Goal: Communication & Community: Answer question/provide support

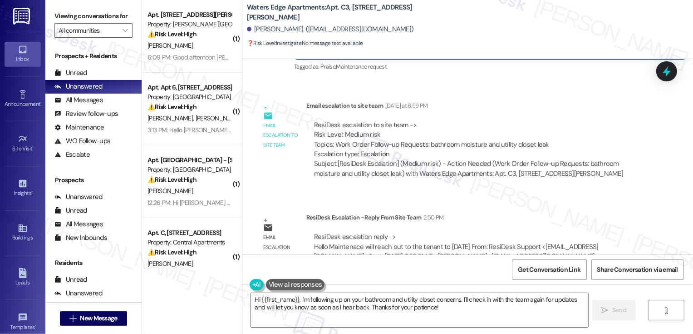
scroll to position [1180, 0]
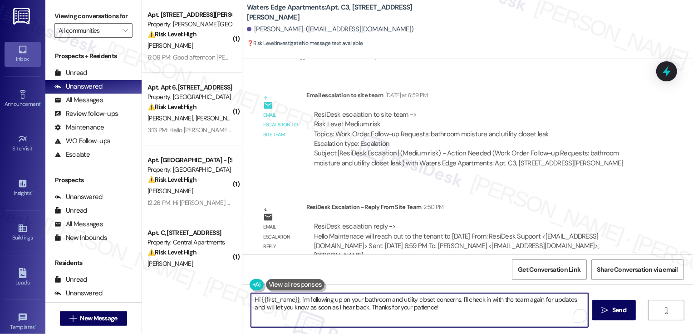
drag, startPoint x: 297, startPoint y: 298, endPoint x: 450, endPoint y: 326, distance: 155.5
click at [450, 326] on textarea "Hi {{first_name}}, I'm following up on your bathroom and utility closet concern…" at bounding box center [419, 310] width 337 height 34
click at [450, 315] on textarea "Hi {{first_name}}, I'm following up on your bathroom and utility closet concern…" at bounding box center [419, 310] width 337 height 34
drag, startPoint x: 459, startPoint y: 298, endPoint x: 469, endPoint y: 311, distance: 17.2
click at [469, 311] on textarea "Hi {{first_name}}, I'm following up on your bathroom and utility closet concern…" at bounding box center [419, 310] width 337 height 34
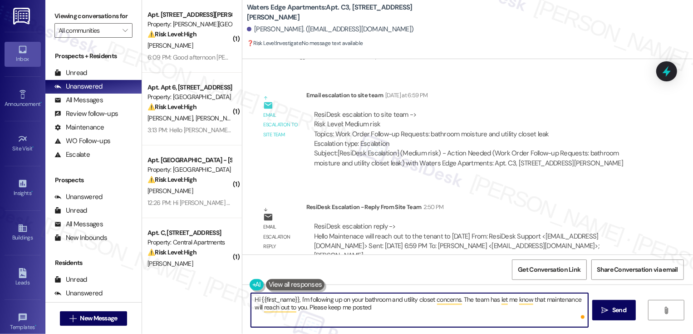
type textarea "Hi {{first_name}}, I'm following up on your bathroom and utility closet concern…"
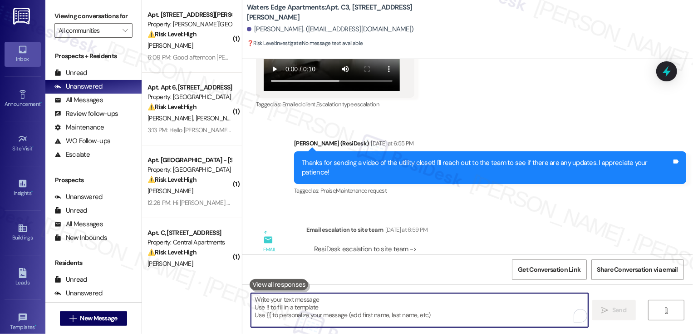
scroll to position [1253, 0]
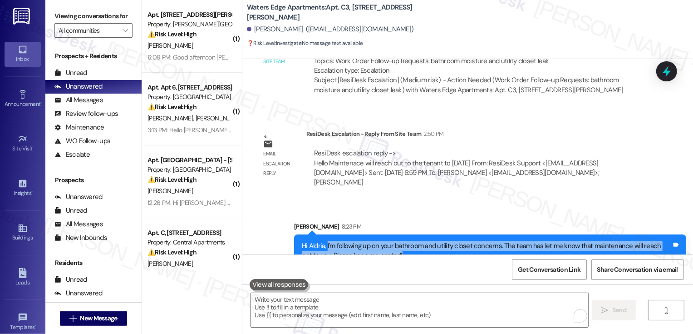
drag, startPoint x: 322, startPoint y: 226, endPoint x: 432, endPoint y: 241, distance: 111.3
click at [432, 241] on div "Hi Aldria, I'm following up on your bathroom and utility closet concerns. The t…" at bounding box center [490, 250] width 392 height 33
copy div "I'm following up on your bathroom and utility closet concerns. The team has let…"
click at [400, 242] on div "Hi Aldria, I'm following up on your bathroom and utility closet concerns. The t…" at bounding box center [490, 250] width 392 height 33
drag, startPoint x: 497, startPoint y: 222, endPoint x: 503, endPoint y: 238, distance: 16.5
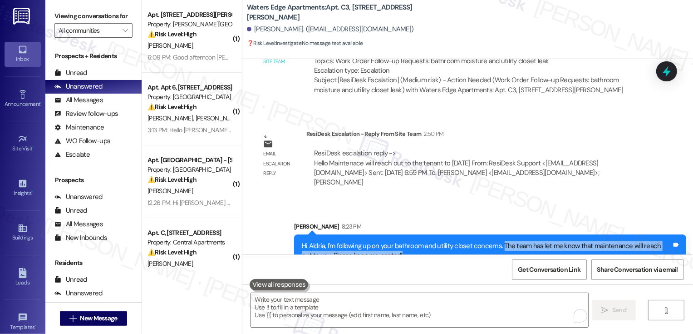
click at [503, 241] on div "Hi Aldria, I'm following up on your bathroom and utility closet concerns. The t…" at bounding box center [487, 251] width 370 height 20
copy div "The team has let me know that maintenance will reach out to you. Please keep me…"
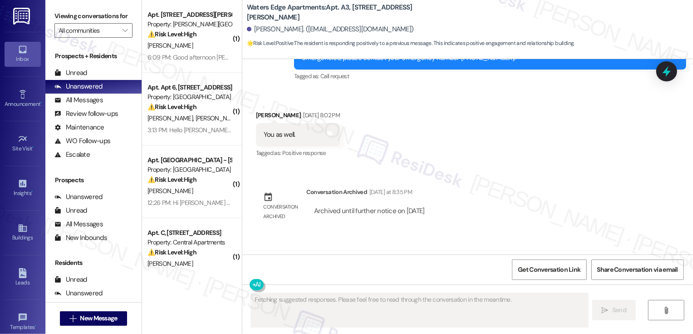
scroll to position [1044, 0]
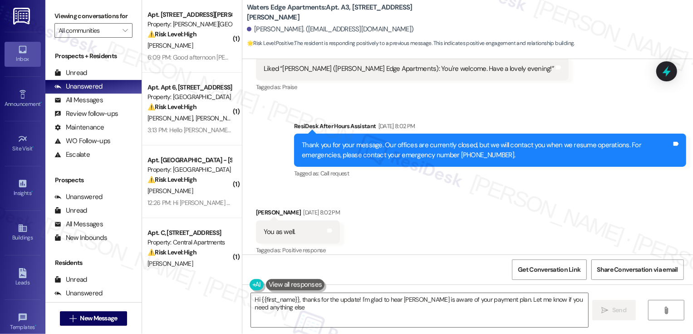
type textarea "Hi {{first_name}}, thanks for the update! I'm glad to hear Jessica is aware of …"
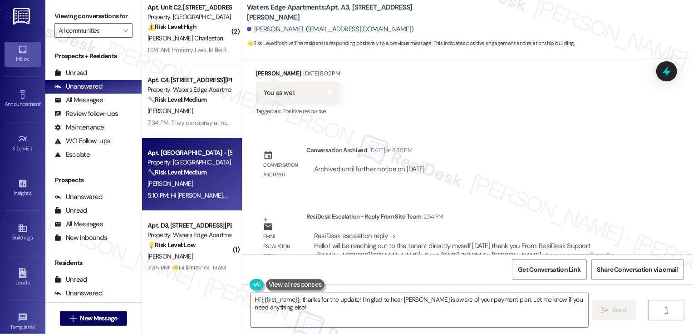
scroll to position [380, 0]
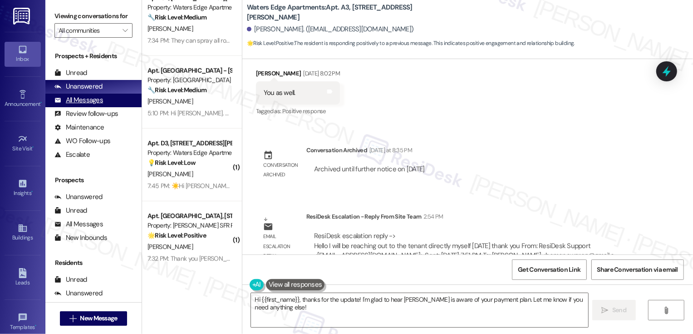
click at [118, 106] on div "All Messages (undefined)" at bounding box center [93, 101] width 96 height 14
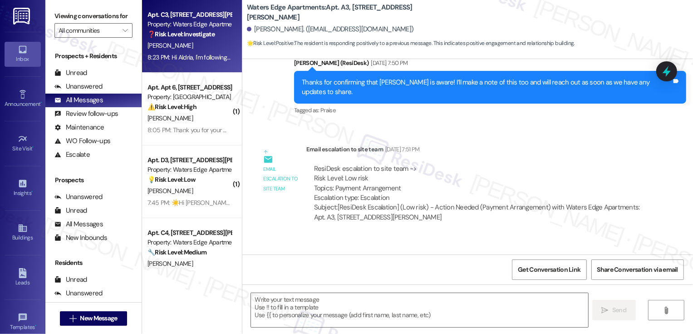
type textarea "Fetching suggested responses. Please feel free to read through the conversation…"
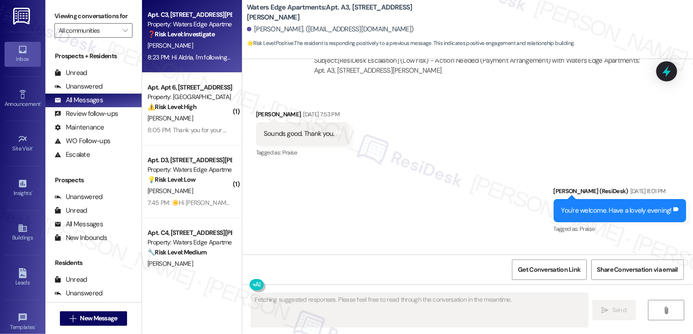
scroll to position [894, 0]
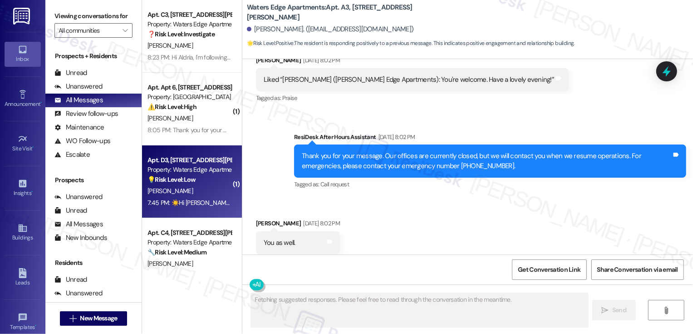
click at [179, 164] on div "Apt. D3, [STREET_ADDRESS][PERSON_NAME]" at bounding box center [190, 160] width 84 height 10
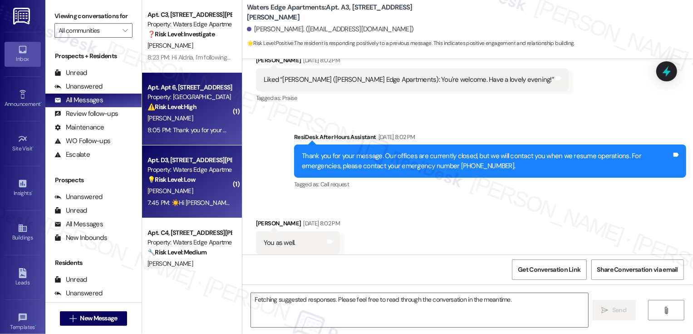
click at [182, 126] on div "8:05 PM: Thank you for your message. Our offices are currently closed, but we w…" at bounding box center [414, 130] width 533 height 8
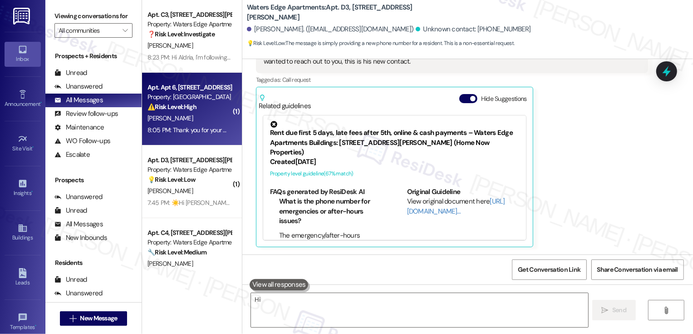
click at [182, 126] on div "8:05 PM: Thank you for your message. Our offices are currently closed, but we w…" at bounding box center [414, 130] width 533 height 8
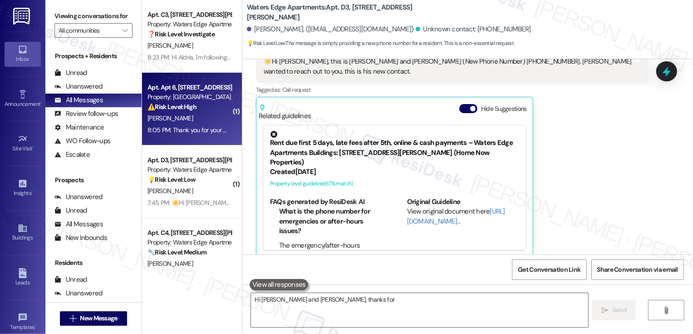
type textarea "Hi Simone and Mark, thanks for"
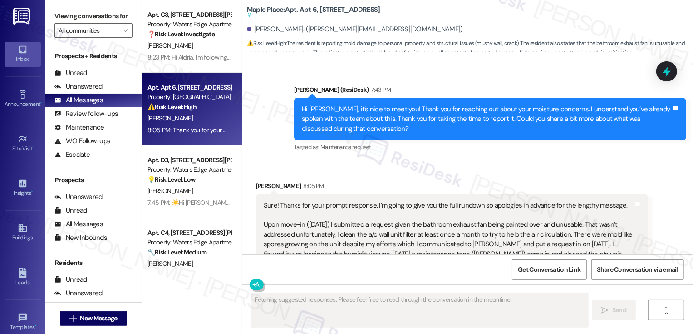
scroll to position [598, 0]
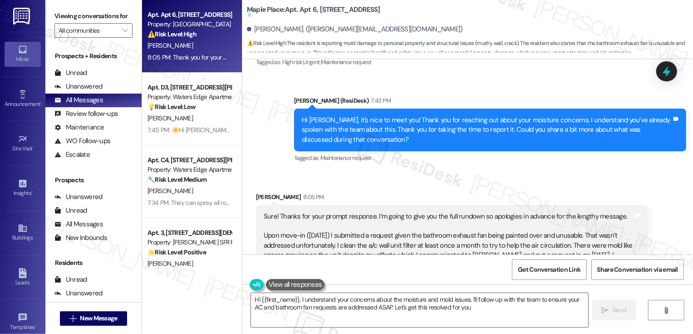
type textarea "Hi {{first_name}}, I understand your concerns about the moisture and mold issue…"
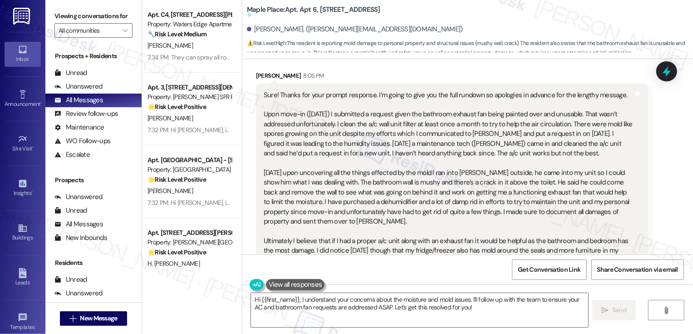
scroll to position [723, 0]
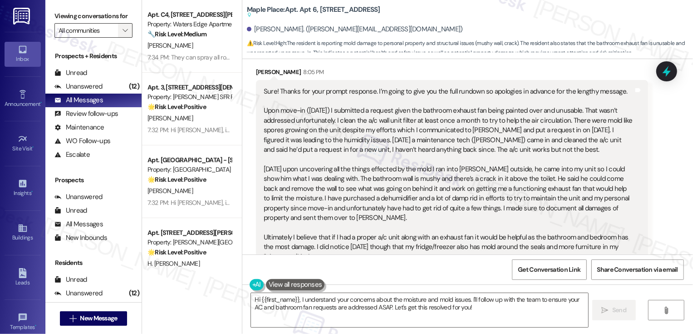
click at [123, 34] on icon "" at bounding box center [125, 30] width 5 height 7
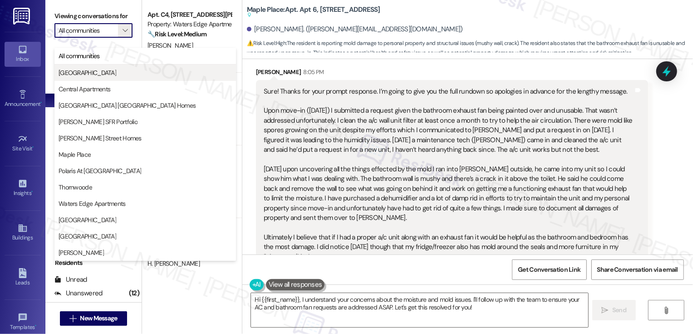
click at [101, 71] on span "Bluestone Manor" at bounding box center [88, 72] width 58 height 9
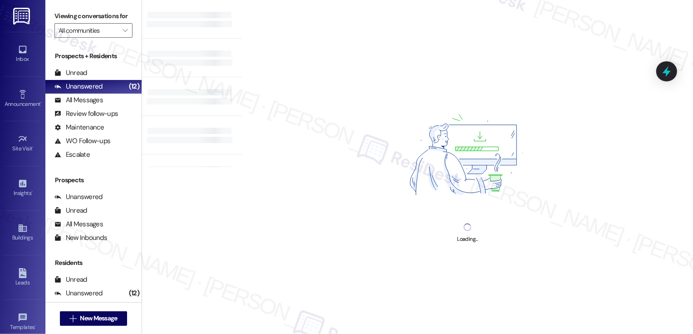
type input "Bluestone Manor"
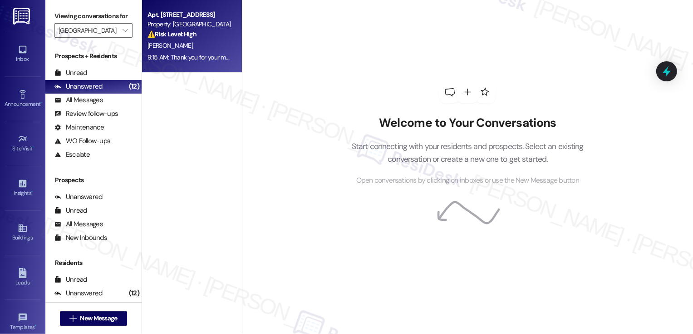
click at [185, 58] on div "9:15 AM: Thank you for your message. Our offices are currently closed, but we w…" at bounding box center [413, 57] width 531 height 8
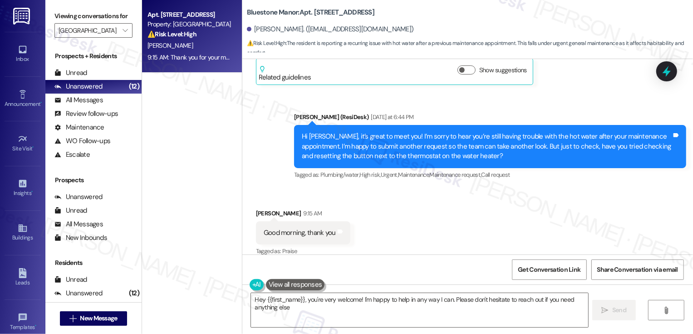
type textarea "Hey {{first_name}}, you're very welcome! I'm happy to help in any way I can. Pl…"
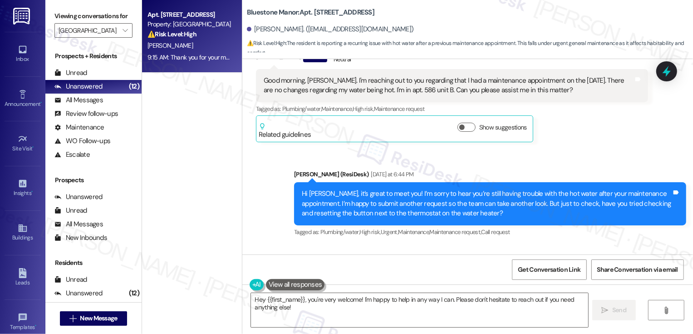
scroll to position [344, 0]
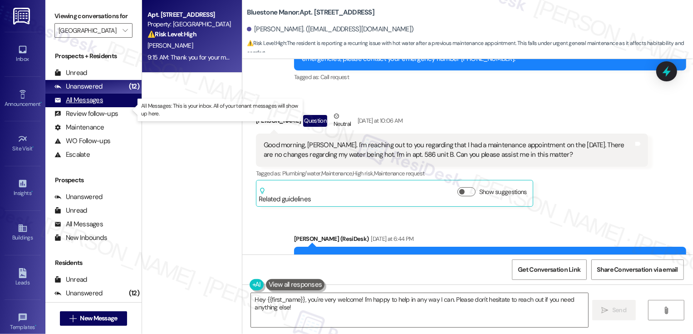
click at [123, 107] on div "All Messages (undefined)" at bounding box center [93, 101] width 96 height 14
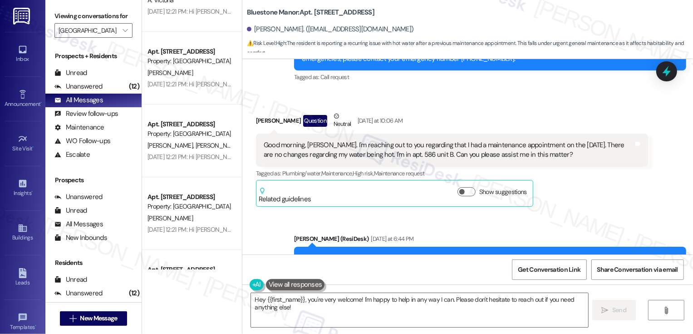
scroll to position [2563, 0]
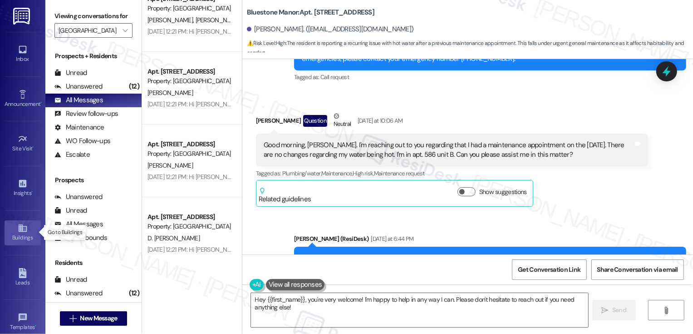
click at [19, 226] on icon at bounding box center [22, 228] width 8 height 8
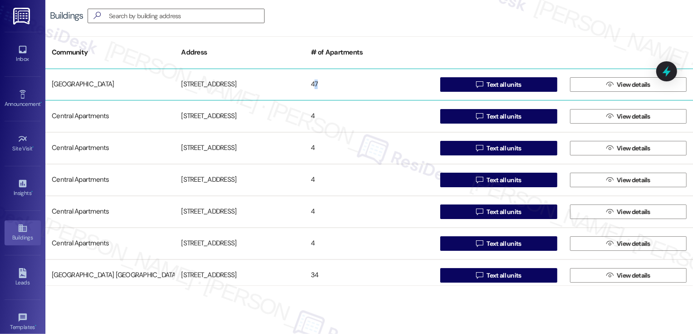
drag, startPoint x: 312, startPoint y: 84, endPoint x: 319, endPoint y: 84, distance: 6.8
click at [319, 84] on div "47" at bounding box center [369, 84] width 129 height 18
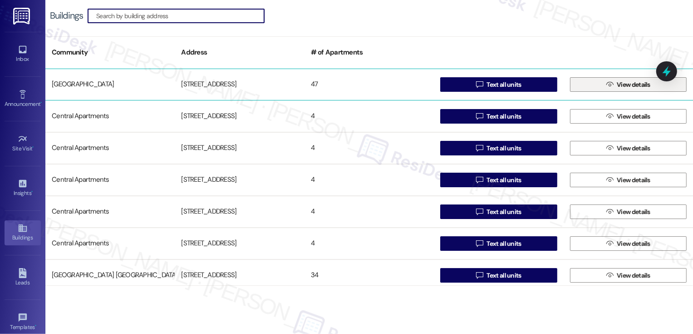
click at [642, 84] on span "View details" at bounding box center [634, 85] width 34 height 10
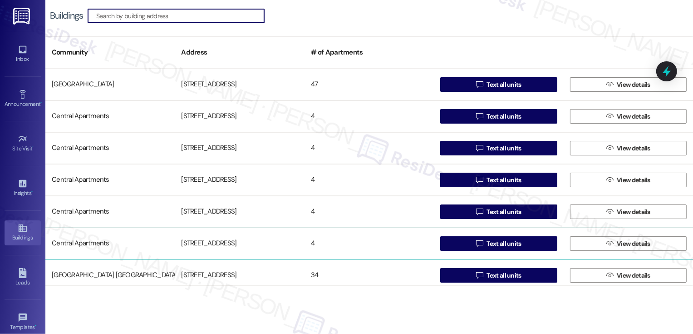
scroll to position [19, 0]
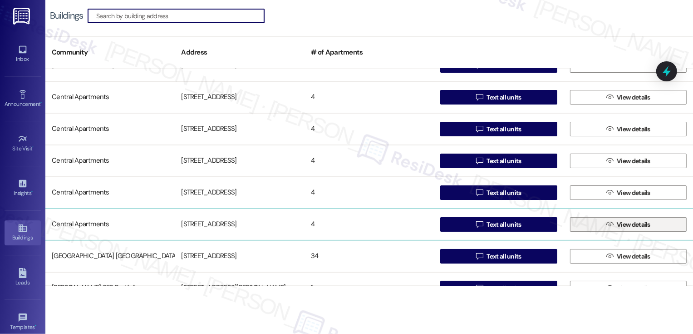
click at [646, 224] on span "View details" at bounding box center [634, 225] width 34 height 10
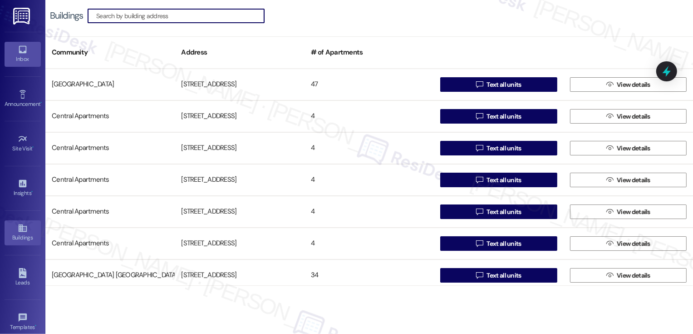
click at [20, 51] on icon at bounding box center [23, 49] width 10 height 10
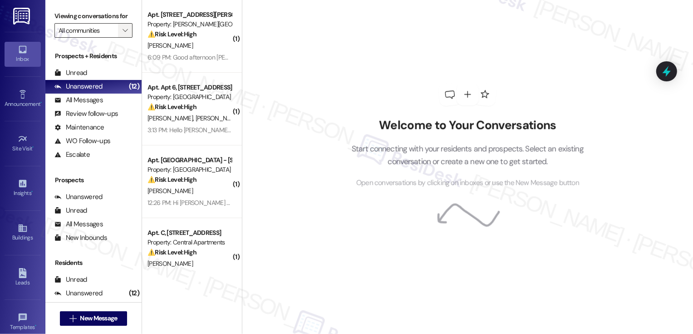
click at [123, 34] on icon "" at bounding box center [125, 30] width 5 height 7
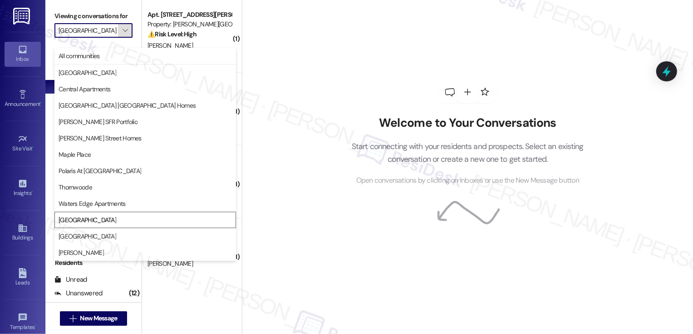
type input "Willow Creek Apartments"
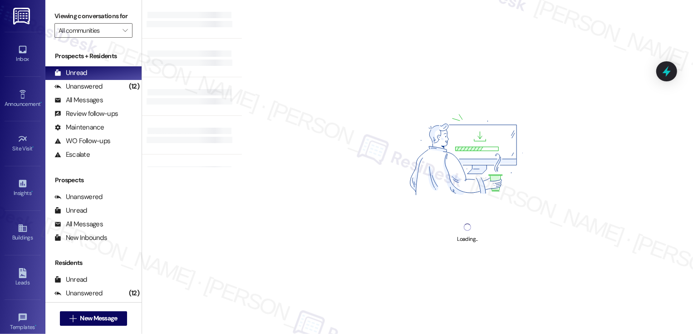
type input "Willow Creek Apartments"
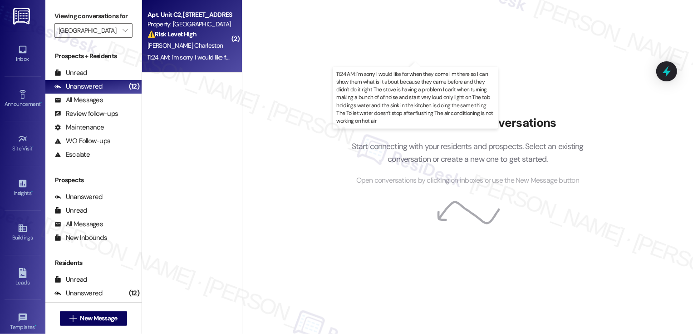
click at [177, 58] on div "11:24 AM: I'm sorry I would like for when they come I m there so I can show the…" at bounding box center [698, 57] width 1101 height 8
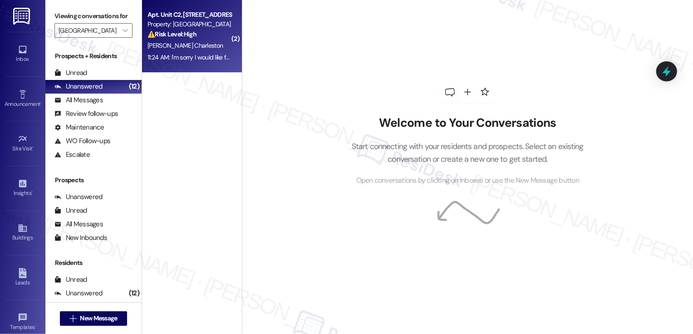
click at [177, 58] on div "11:24 AM: I'm sorry I would like for when they come I m there so I can show the…" at bounding box center [698, 57] width 1101 height 8
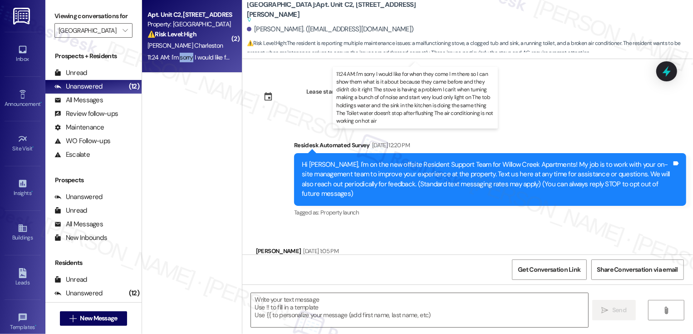
click at [177, 58] on div "11:24 AM: I'm sorry I would like for when they come I m there so I can show the…" at bounding box center [698, 57] width 1101 height 8
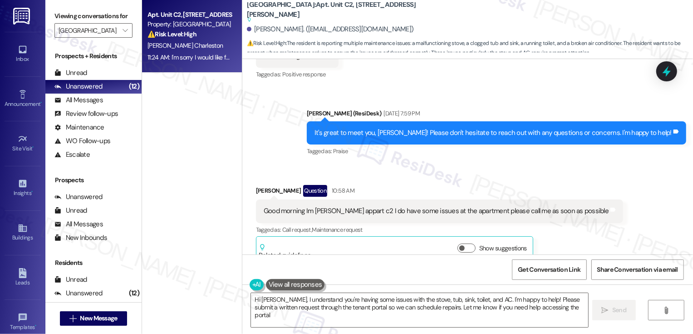
type textarea "Hi Joel, I understand you're having some issues with the stove, tub, sink, toil…"
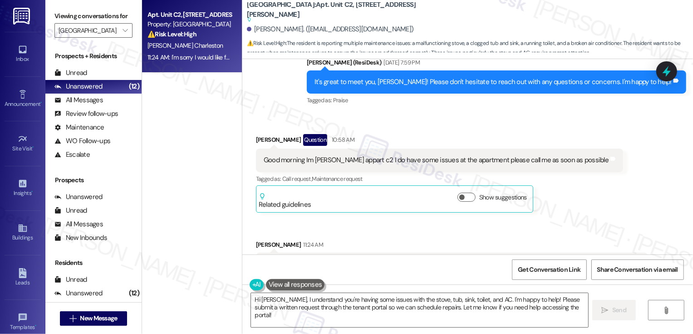
scroll to position [416, 0]
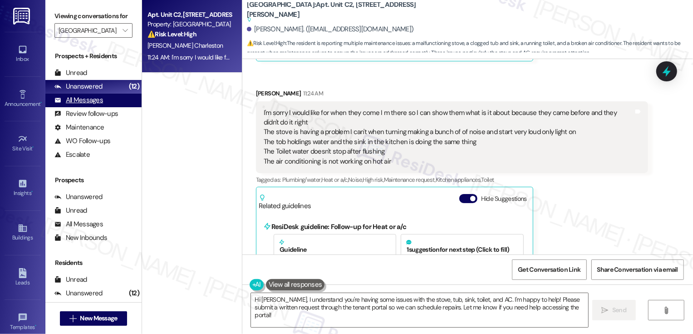
click at [95, 105] on div "All Messages" at bounding box center [78, 100] width 49 height 10
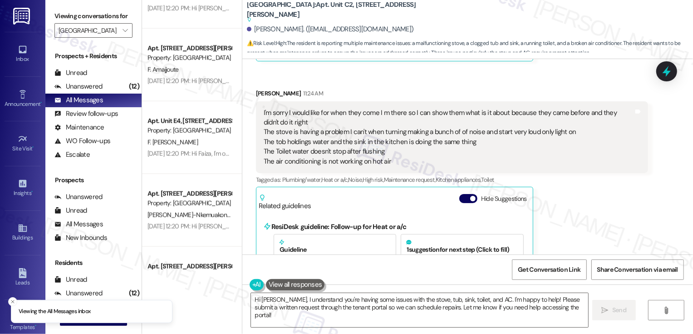
scroll to position [910, 0]
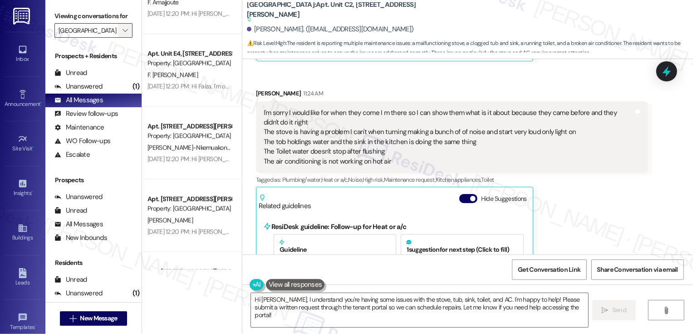
click at [123, 34] on icon "" at bounding box center [125, 30] width 5 height 7
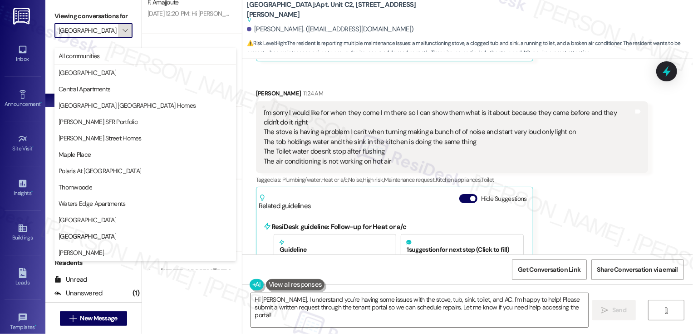
scroll to position [0, 14]
click at [101, 174] on span "Polaris At Cumming" at bounding box center [100, 170] width 83 height 9
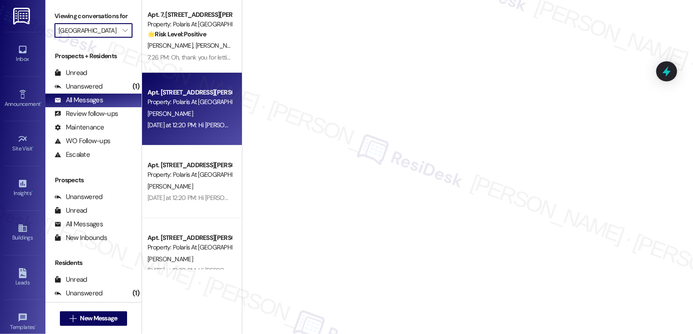
type input "Polaris At Cumming"
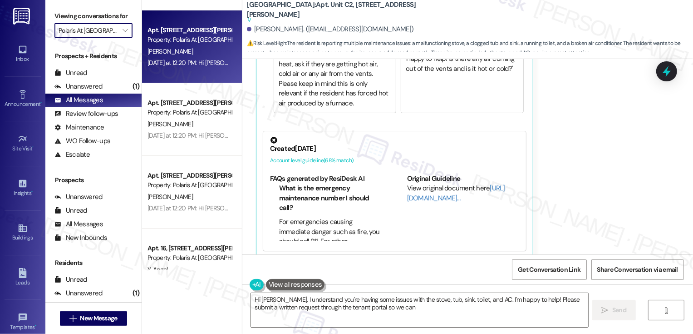
scroll to position [95, 0]
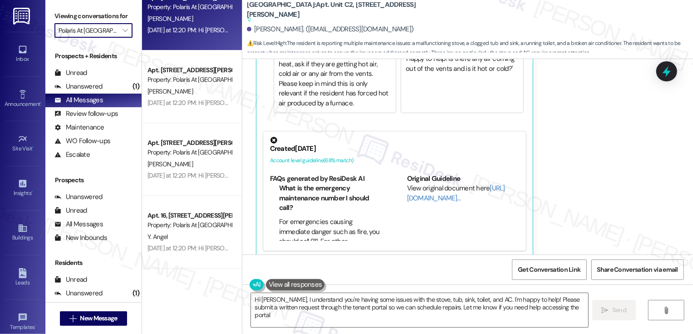
type textarea "Hi Joel, I understand you're having some issues with the stove, tub, sink, toil…"
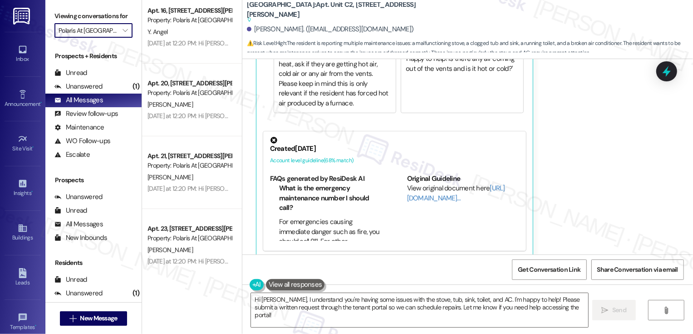
scroll to position [86, 0]
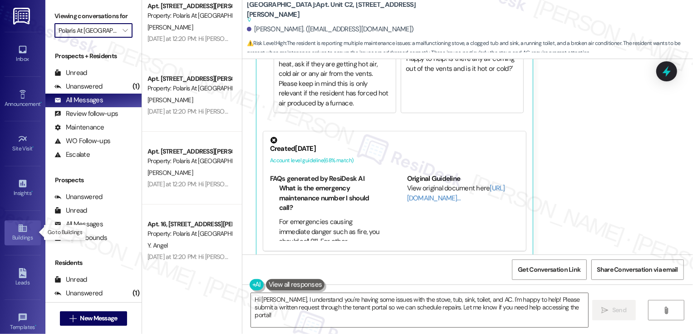
click at [25, 232] on icon at bounding box center [23, 228] width 10 height 10
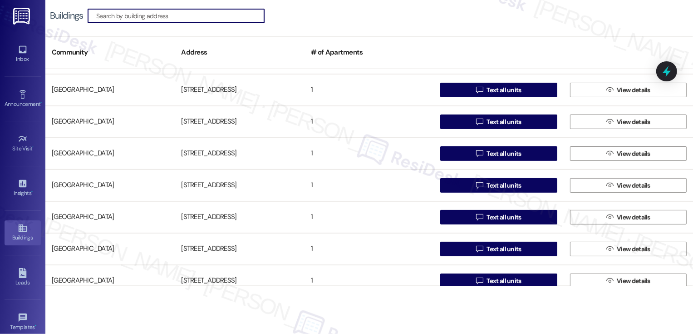
scroll to position [2687, 0]
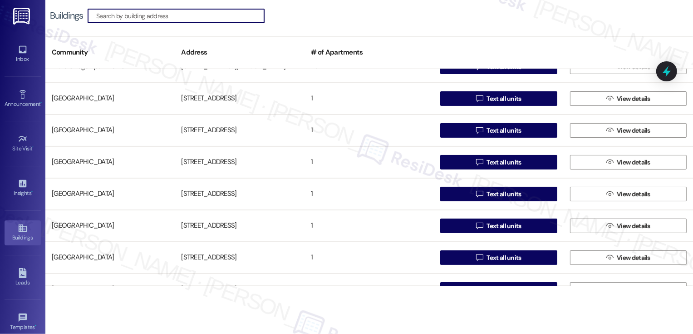
click at [135, 12] on input at bounding box center [180, 16] width 168 height 13
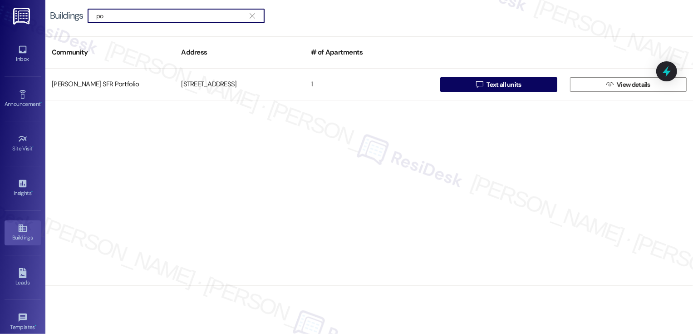
scroll to position [0, 0]
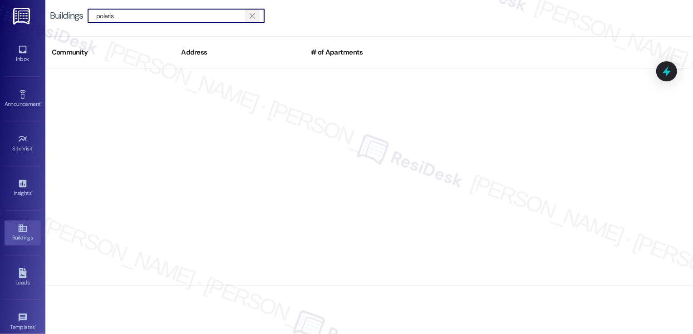
type input "polaris"
click at [259, 14] on button "" at bounding box center [252, 16] width 15 height 14
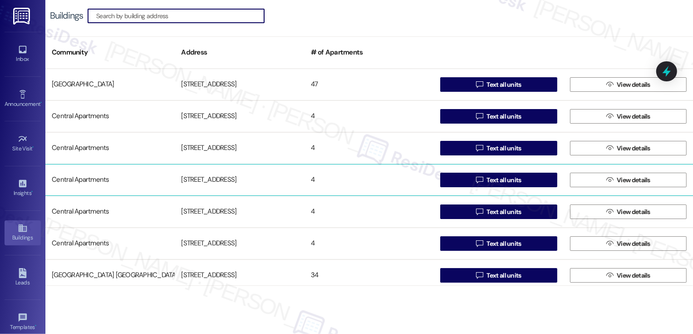
scroll to position [141, 0]
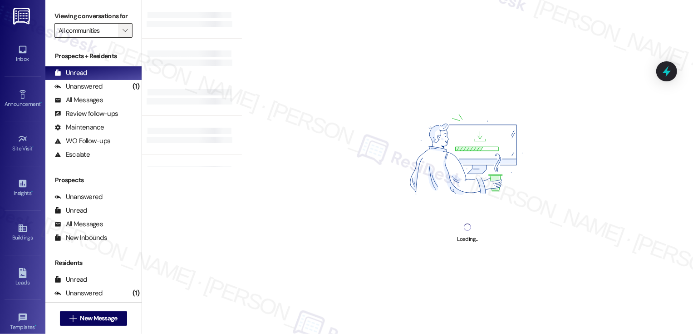
type input "Polaris At Cumming"
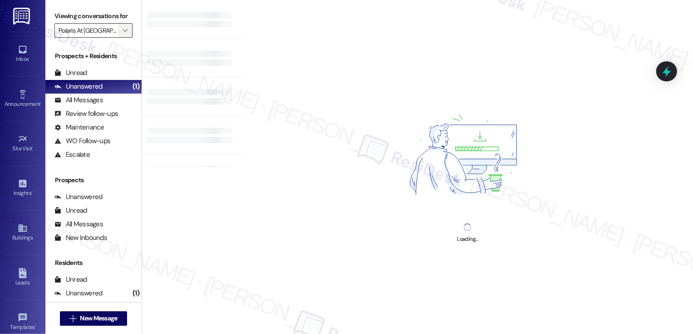
click at [123, 34] on icon "" at bounding box center [125, 30] width 5 height 7
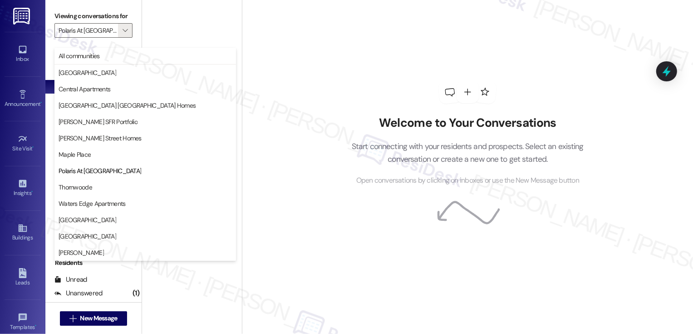
click at [343, 73] on div "Welcome to Your Conversations Start connecting with your residents and prospect…" at bounding box center [467, 133] width 272 height 267
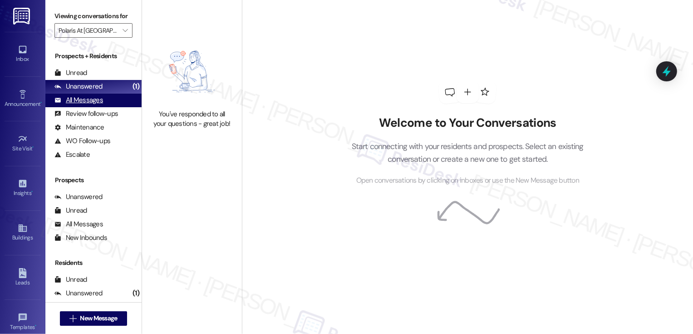
click at [119, 107] on div "All Messages (undefined)" at bounding box center [93, 101] width 96 height 14
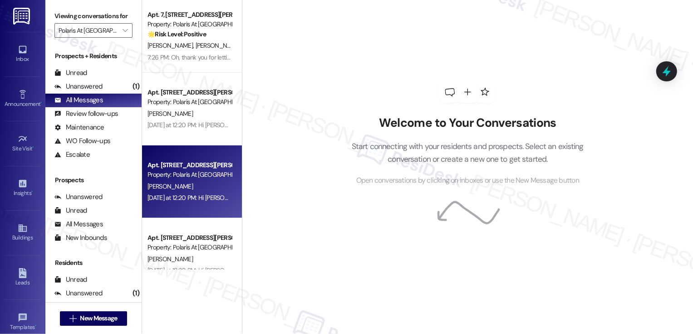
click at [188, 163] on div "Apt. 14, 1006 Tribble Gap Road" at bounding box center [190, 165] width 84 height 10
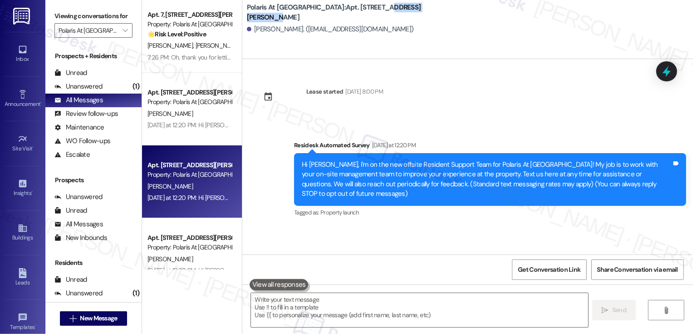
drag, startPoint x: 343, startPoint y: 10, endPoint x: 404, endPoint y: 13, distance: 61.4
click at [404, 13] on div "Polaris At Cumming: Apt. 14, 1006 Tribble Gap Road" at bounding box center [338, 12] width 182 height 11
copy b "Tribble Gap Road"
click at [20, 238] on div "Buildings" at bounding box center [22, 237] width 45 height 9
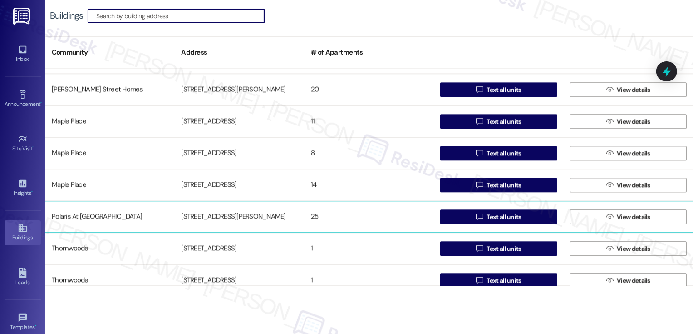
scroll to position [1680, 0]
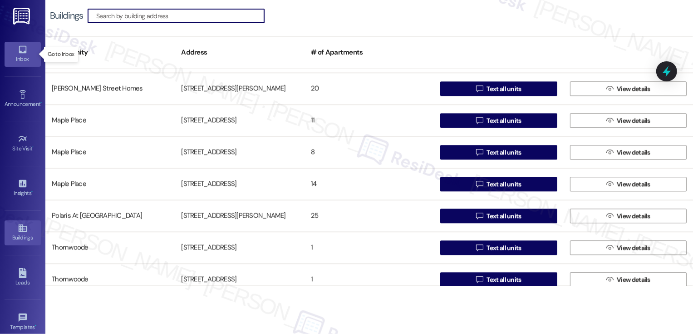
click at [25, 54] on div "Inbox" at bounding box center [22, 58] width 45 height 9
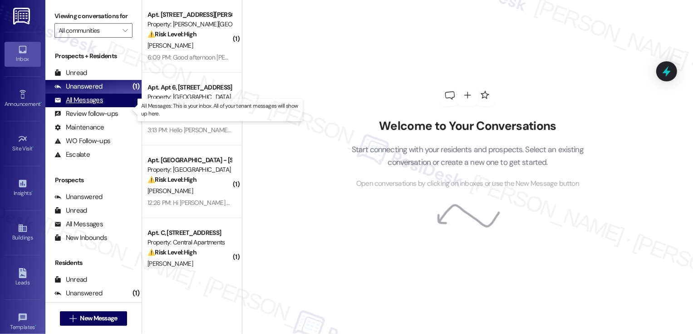
click at [114, 104] on div "All Messages (undefined)" at bounding box center [93, 101] width 96 height 14
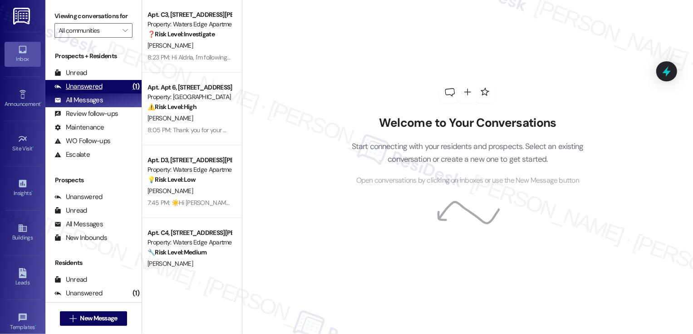
click at [110, 93] on div "Unanswered (1)" at bounding box center [93, 87] width 96 height 14
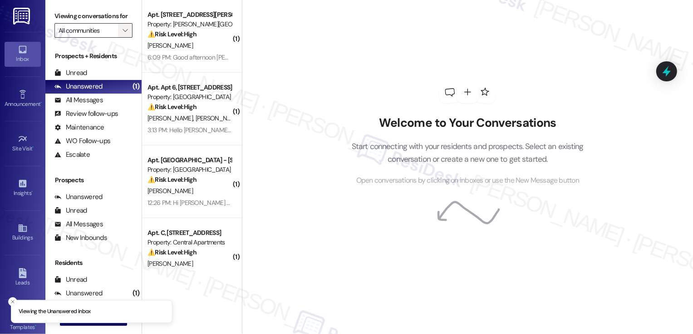
click at [123, 34] on icon "" at bounding box center [125, 30] width 5 height 7
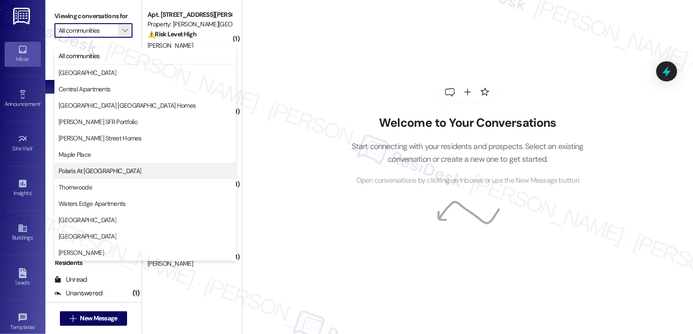
click at [85, 168] on span "Polaris At Cumming" at bounding box center [100, 170] width 83 height 9
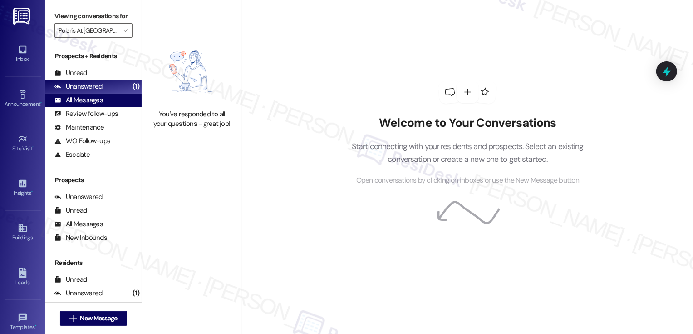
click at [91, 105] on div "All Messages" at bounding box center [78, 100] width 49 height 10
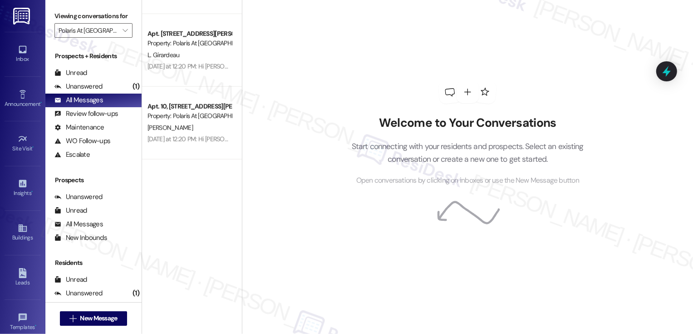
scroll to position [415, 0]
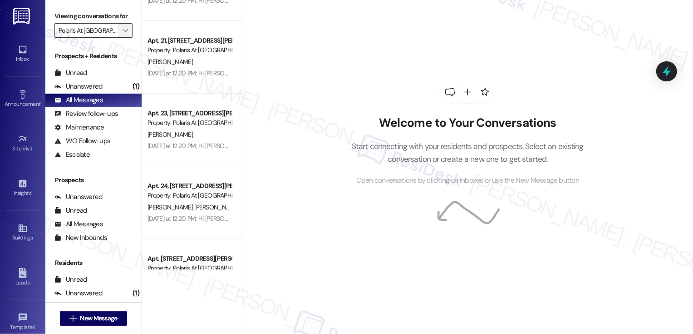
click at [123, 34] on icon "" at bounding box center [125, 30] width 5 height 7
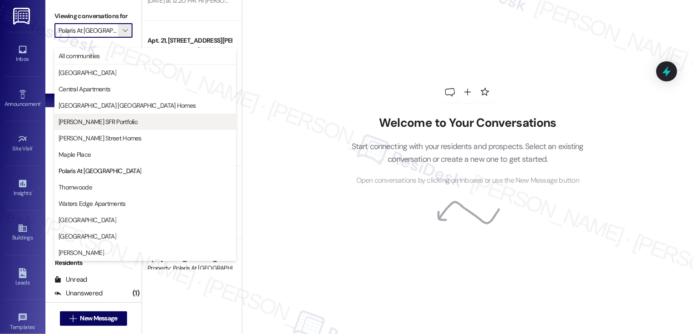
click at [76, 119] on span "Leora SFR Portfolio" at bounding box center [98, 121] width 79 height 9
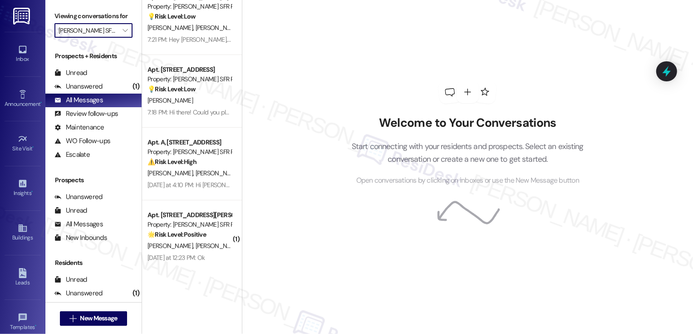
scroll to position [327, 0]
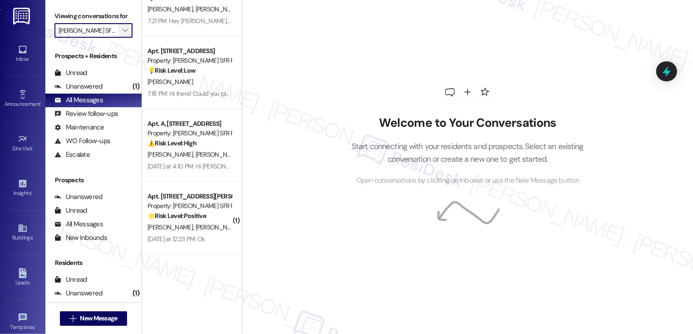
click at [123, 34] on icon "" at bounding box center [125, 30] width 5 height 7
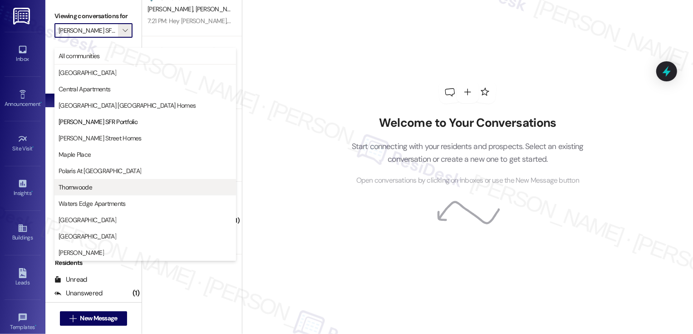
click at [91, 185] on span "Thornwoode" at bounding box center [76, 187] width 34 height 9
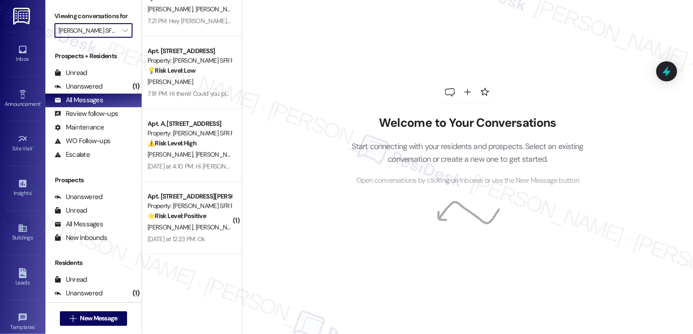
type input "Thornwoode"
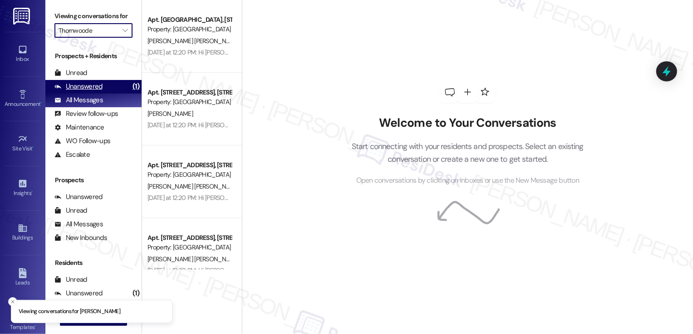
click at [104, 94] on div "Unanswered (1)" at bounding box center [93, 87] width 96 height 14
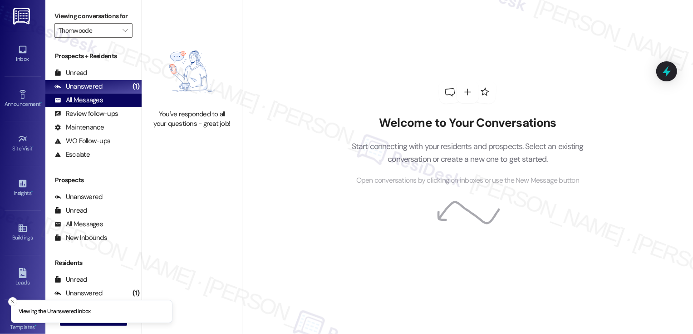
click at [105, 107] on div "All Messages (undefined)" at bounding box center [93, 101] width 96 height 14
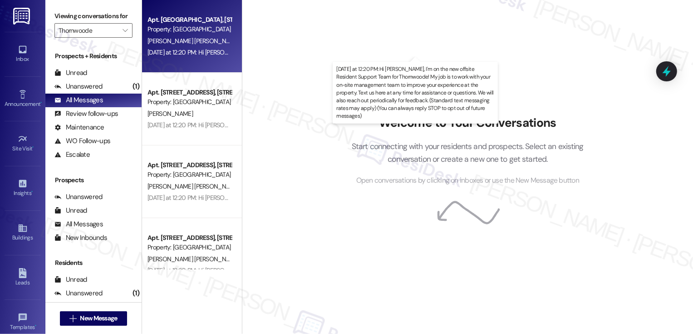
click at [203, 50] on div "Yesterday at 12:20 PM: Hi Jaime, I'm on the new offsite Resident Support Team f…" at bounding box center [682, 52] width 1068 height 8
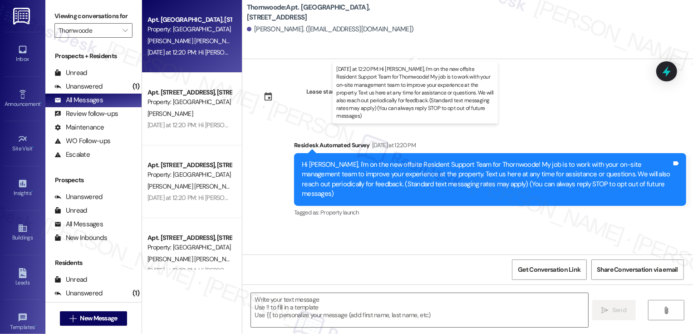
type textarea "Fetching suggested responses. Please feel free to read through the conversation…"
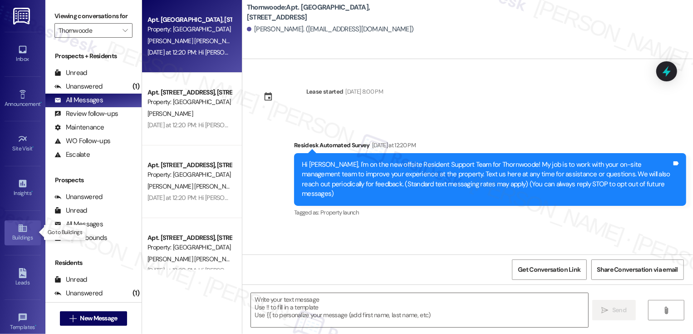
click at [19, 237] on div "Buildings" at bounding box center [22, 237] width 45 height 9
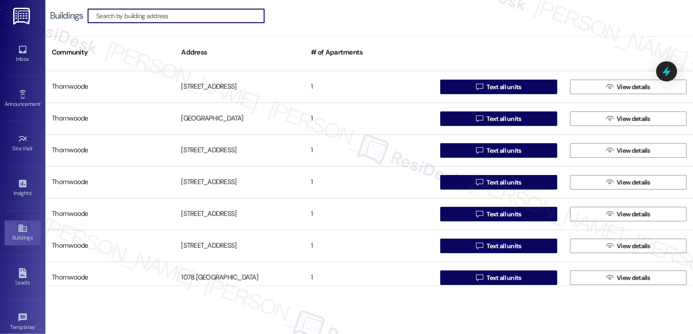
scroll to position [2187, 0]
